Goal: Navigation & Orientation: Understand site structure

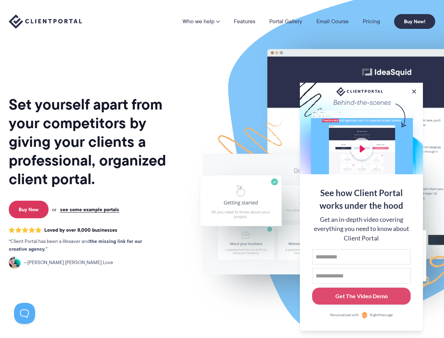
click at [222, 169] on img at bounding box center [367, 174] width 394 height 337
click at [202, 21] on link "Who we help" at bounding box center [201, 22] width 37 height 6
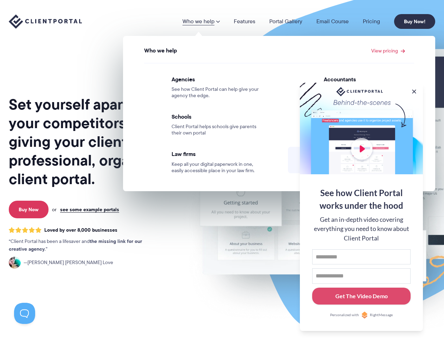
click at [414, 90] on button at bounding box center [414, 91] width 7 height 7
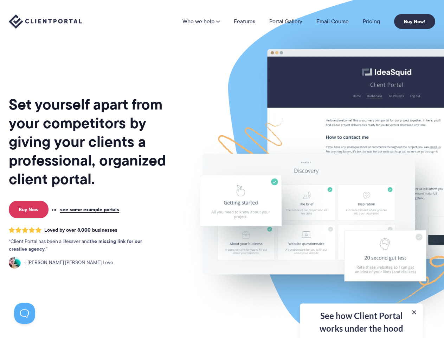
click at [362, 206] on img at bounding box center [367, 174] width 394 height 337
click at [25, 313] on button at bounding box center [24, 313] width 21 height 21
